Goal: Transaction & Acquisition: Book appointment/travel/reservation

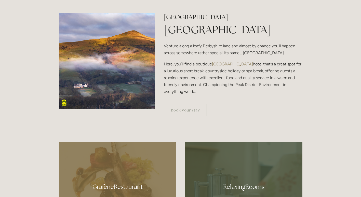
scroll to position [179, 0]
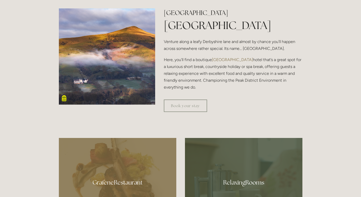
scroll to position [186, 0]
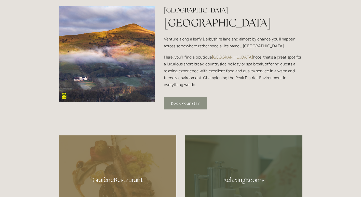
click at [192, 102] on link "Book your stay" at bounding box center [185, 103] width 43 height 12
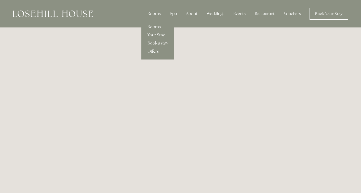
click at [160, 42] on link "Book a stay" at bounding box center [157, 43] width 33 height 8
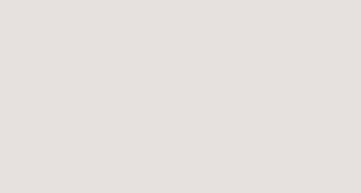
scroll to position [50, 0]
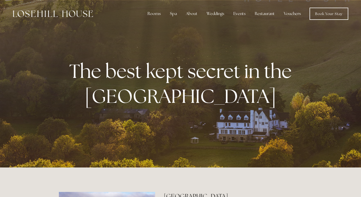
scroll to position [186, 0]
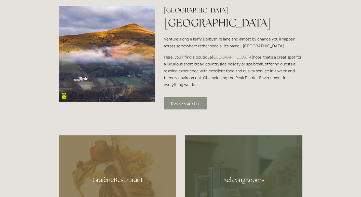
click at [186, 102] on link "Book your stay" at bounding box center [185, 103] width 43 height 12
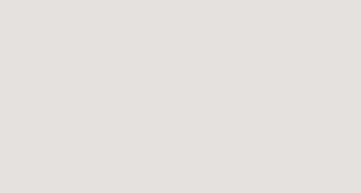
scroll to position [781, 0]
